Goal: Transaction & Acquisition: Purchase product/service

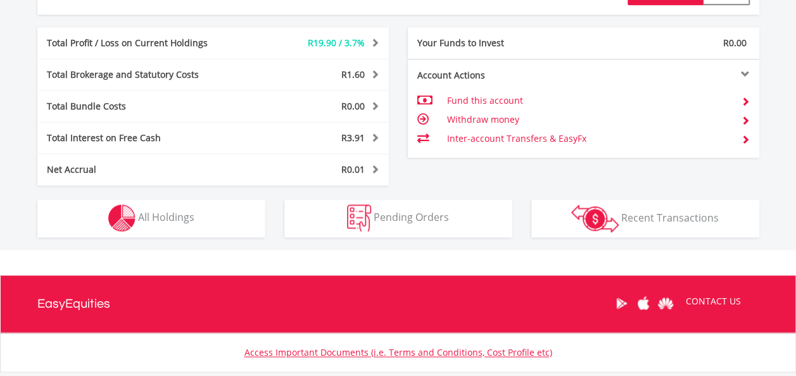
scroll to position [684, 0]
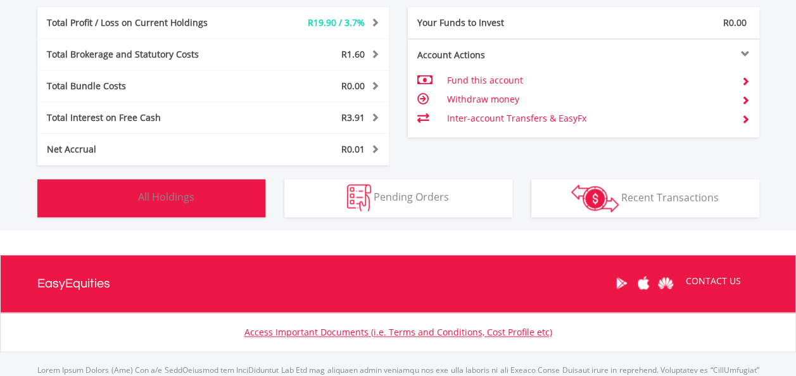
click at [186, 205] on button "Holdings All Holdings" at bounding box center [151, 198] width 228 height 38
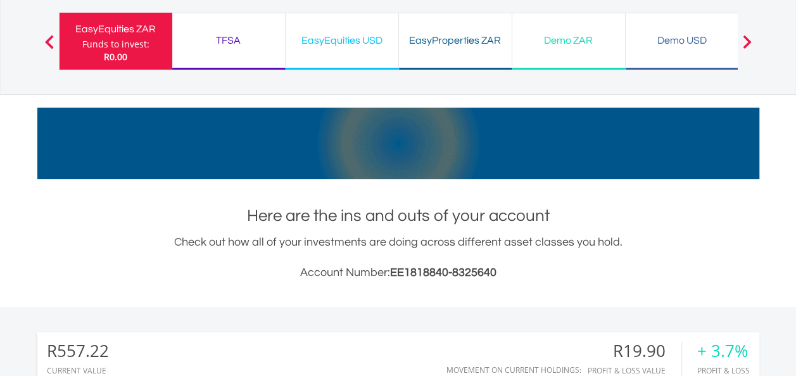
scroll to position [0, 0]
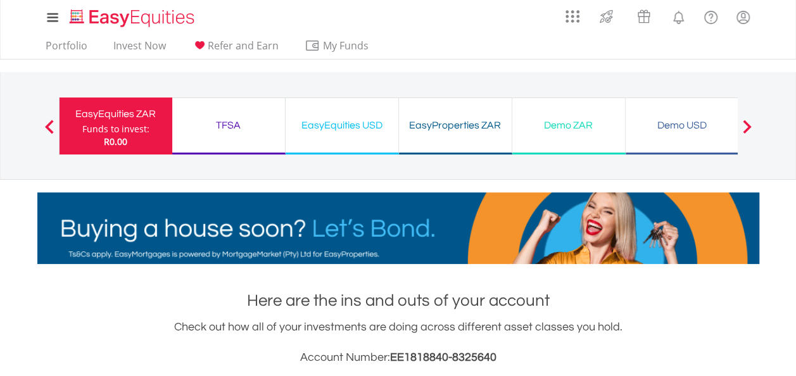
click at [234, 124] on div "TFSA" at bounding box center [228, 125] width 97 height 18
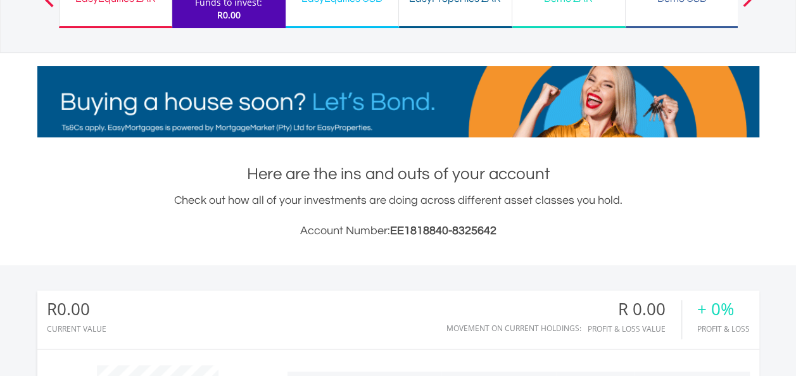
scroll to position [253, 0]
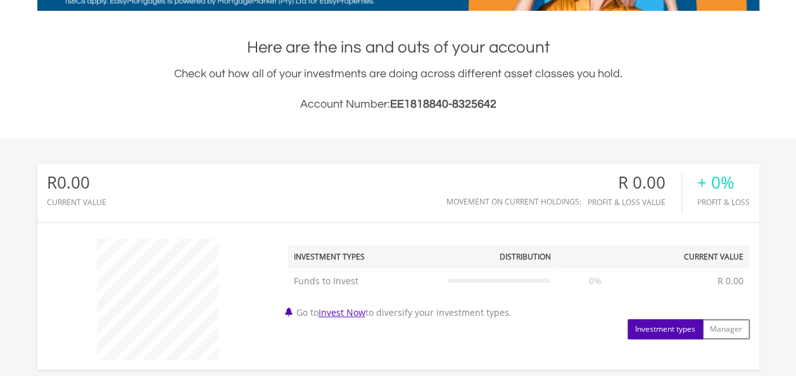
click at [667, 329] on button "Investment types" at bounding box center [664, 329] width 75 height 20
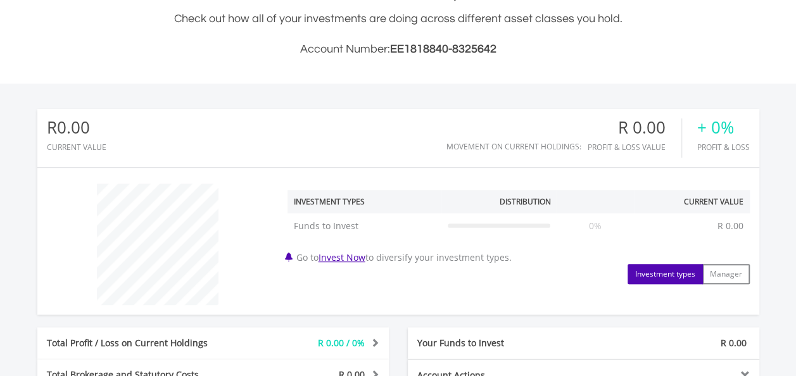
scroll to position [380, 0]
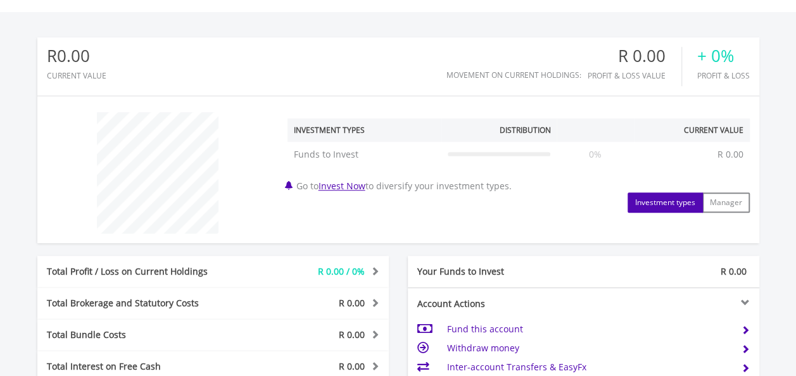
click at [674, 198] on button "Investment types" at bounding box center [664, 202] width 75 height 20
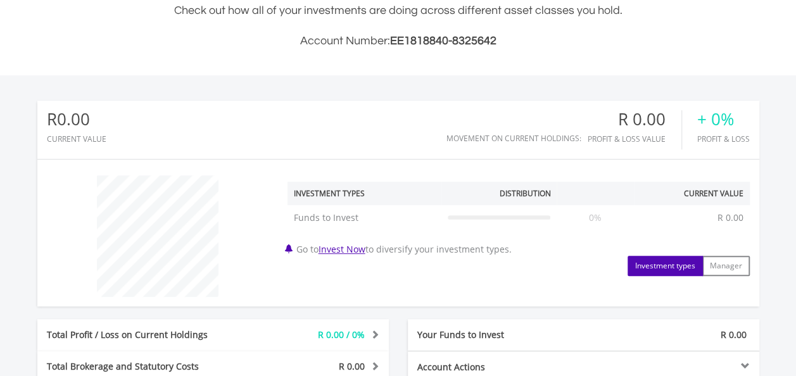
scroll to position [317, 0]
click at [354, 248] on link "Invest Now" at bounding box center [341, 249] width 47 height 12
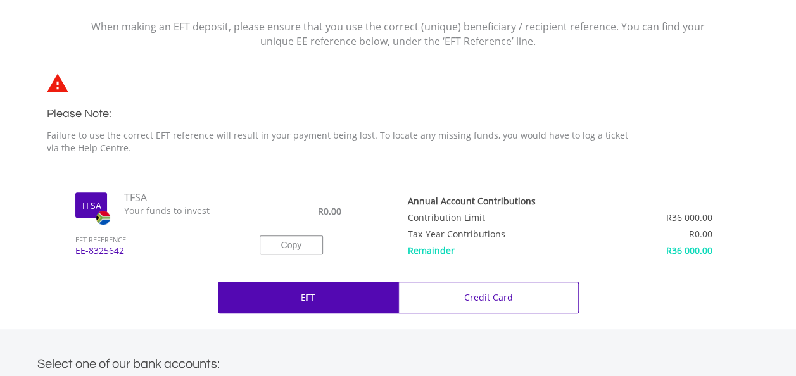
scroll to position [317, 0]
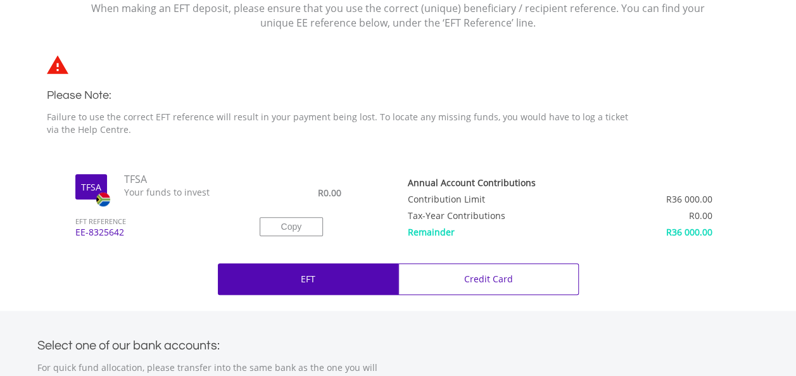
click at [298, 278] on div "EFT" at bounding box center [308, 279] width 180 height 32
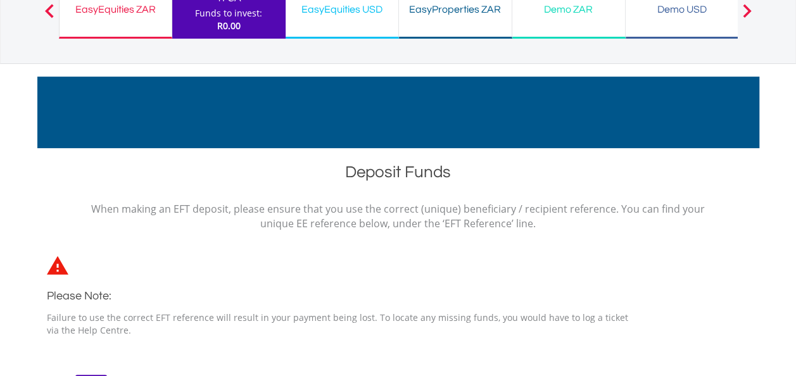
scroll to position [0, 0]
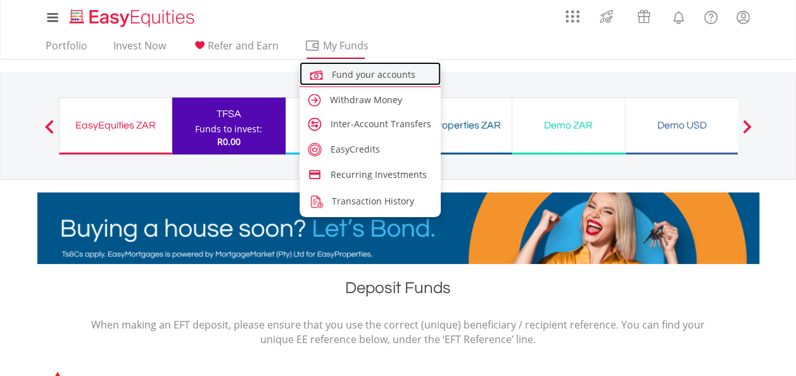
click at [341, 78] on span "Fund your accounts" at bounding box center [374, 74] width 84 height 12
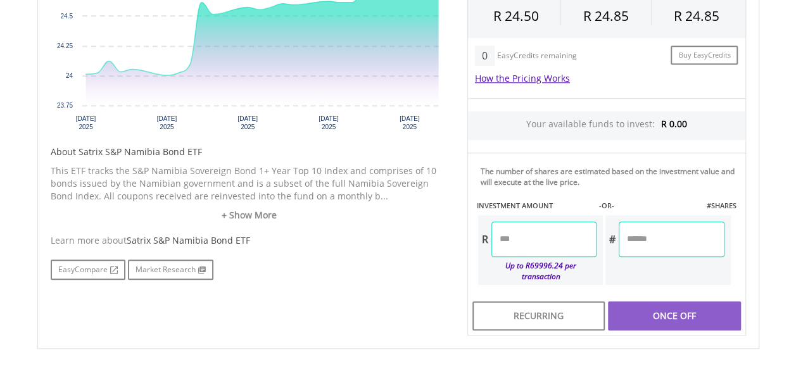
scroll to position [506, 0]
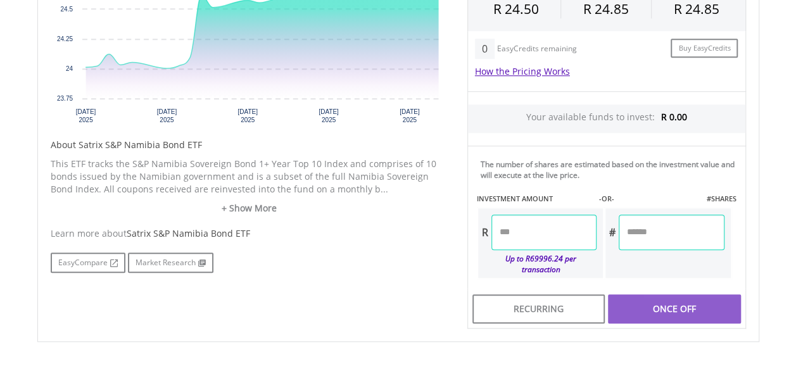
click at [528, 237] on input "number" at bounding box center [543, 232] width 105 height 35
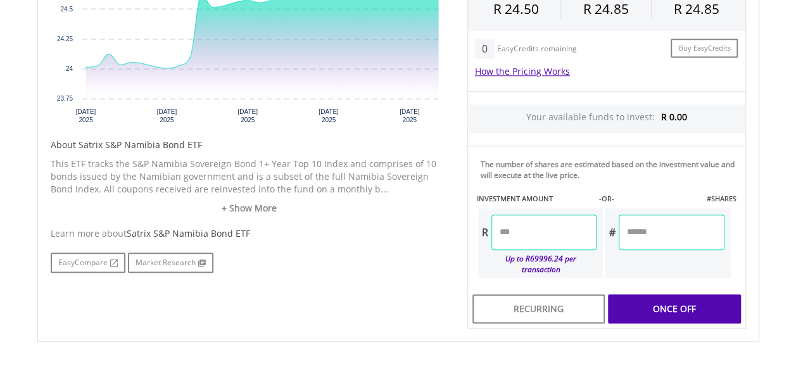
click at [563, 270] on div "Last Updated Price: 15-min. Delay* Price Update Cost: 1 Credits Request A Price…" at bounding box center [607, 114] width 298 height 429
type input "*****"
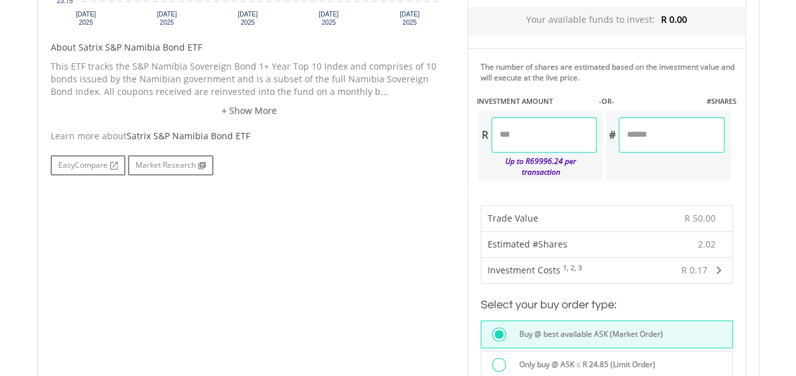
scroll to position [633, 0]
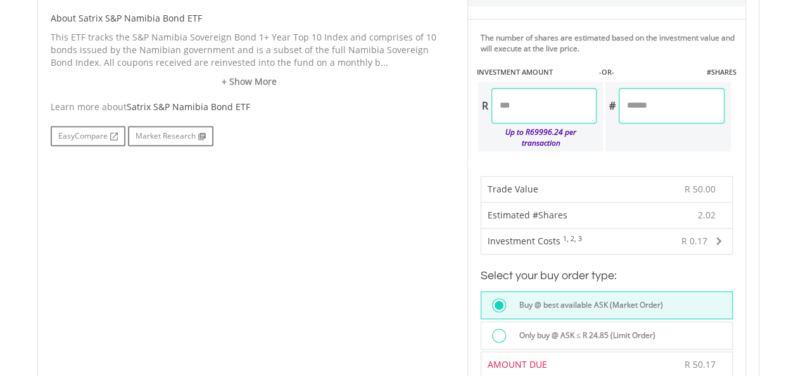
drag, startPoint x: 539, startPoint y: 106, endPoint x: 498, endPoint y: 100, distance: 42.3
click at [498, 100] on input "*****" at bounding box center [543, 105] width 105 height 35
type input "*****"
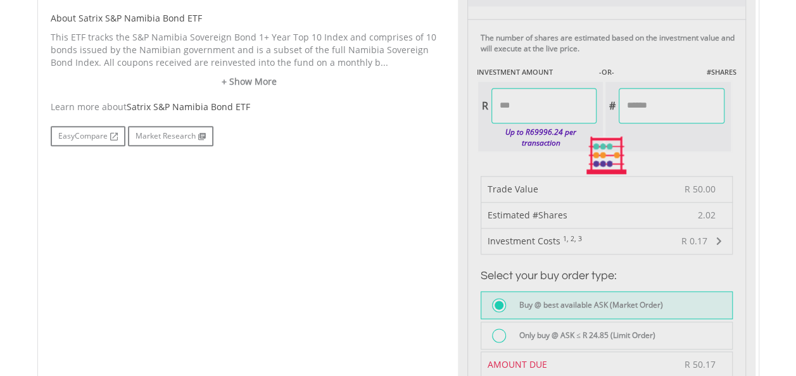
click at [548, 150] on div "Last Updated Price: 15-min. Delay* Price Update Cost: 1 Credits Request A Price…" at bounding box center [607, 155] width 298 height 765
type input "*****"
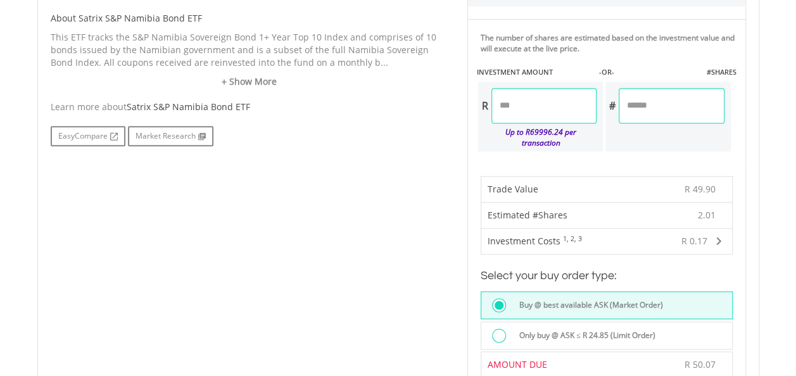
drag, startPoint x: 523, startPoint y: 104, endPoint x: 513, endPoint y: 102, distance: 10.4
click at [513, 102] on input "*****" at bounding box center [543, 105] width 105 height 35
type input "*****"
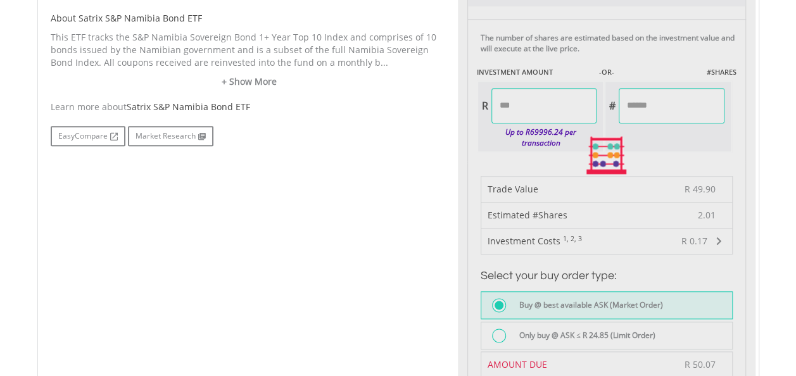
click at [563, 154] on div "Last Updated Price: 15-min. Delay* Price Update Cost: 1 Credits Request A Price…" at bounding box center [607, 155] width 298 height 765
type input "*****"
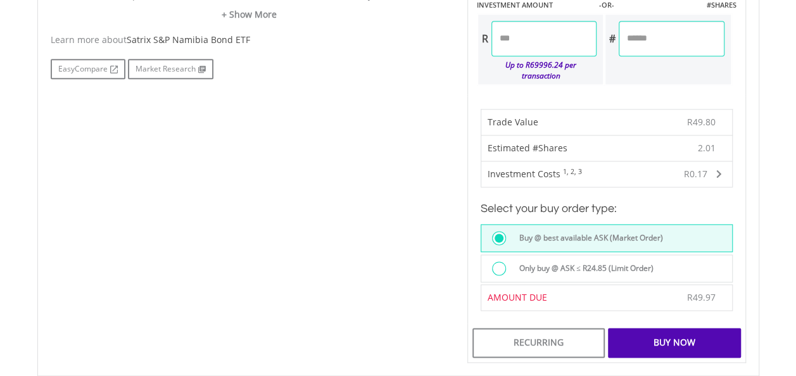
scroll to position [823, 0]
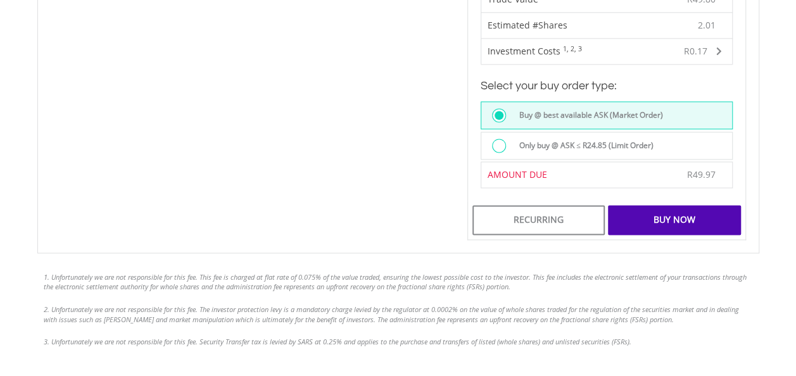
click at [678, 207] on div "Buy Now" at bounding box center [674, 219] width 132 height 29
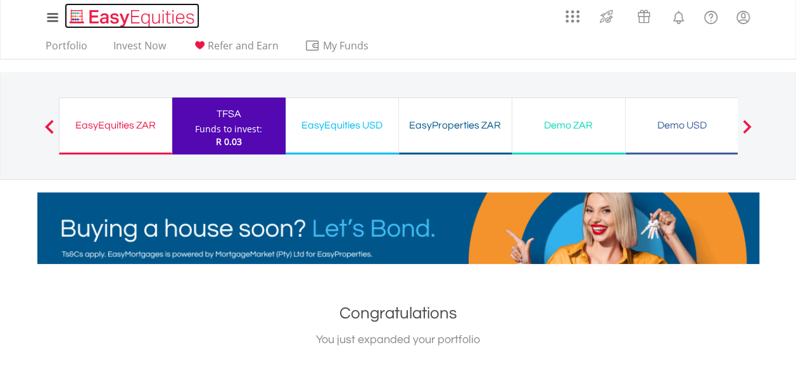
click at [111, 15] on img "Home page" at bounding box center [133, 18] width 132 height 21
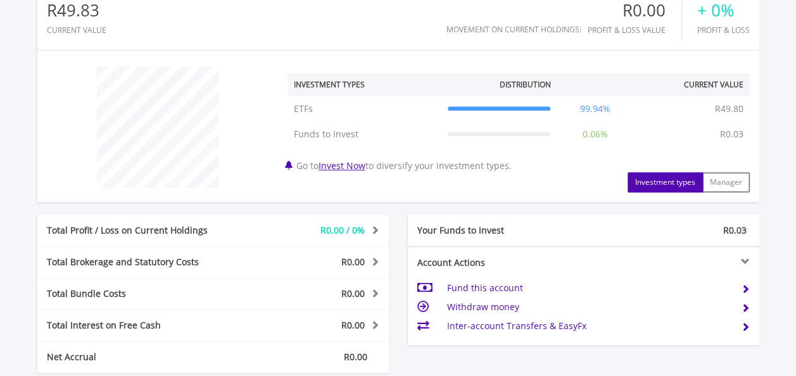
scroll to position [570, 0]
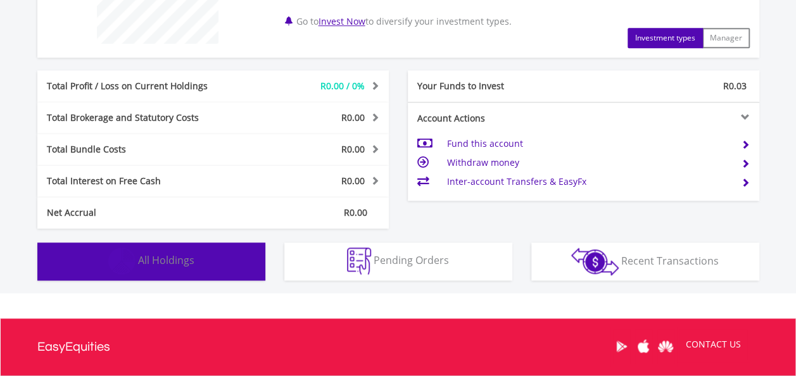
click at [141, 261] on span "All Holdings" at bounding box center [166, 260] width 56 height 14
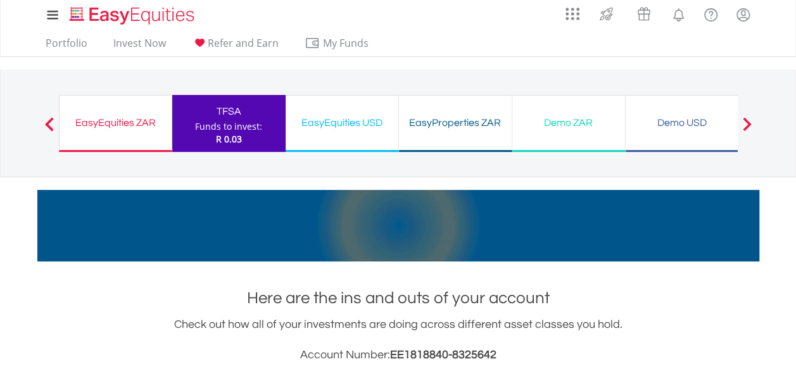
scroll to position [0, 0]
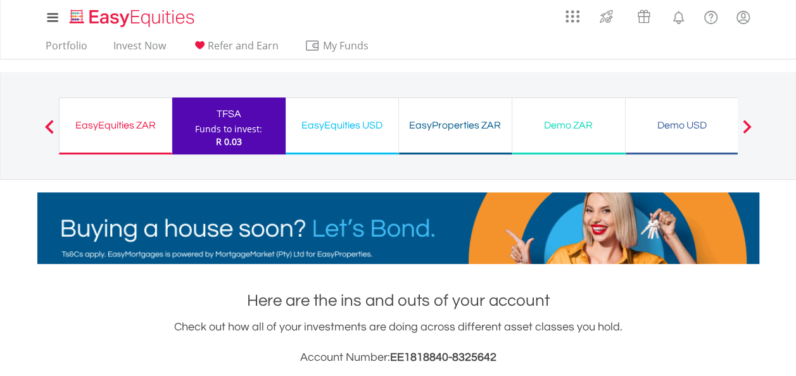
click at [343, 126] on div "EasyEquities USD" at bounding box center [341, 125] width 97 height 18
